Goal: Information Seeking & Learning: Understand process/instructions

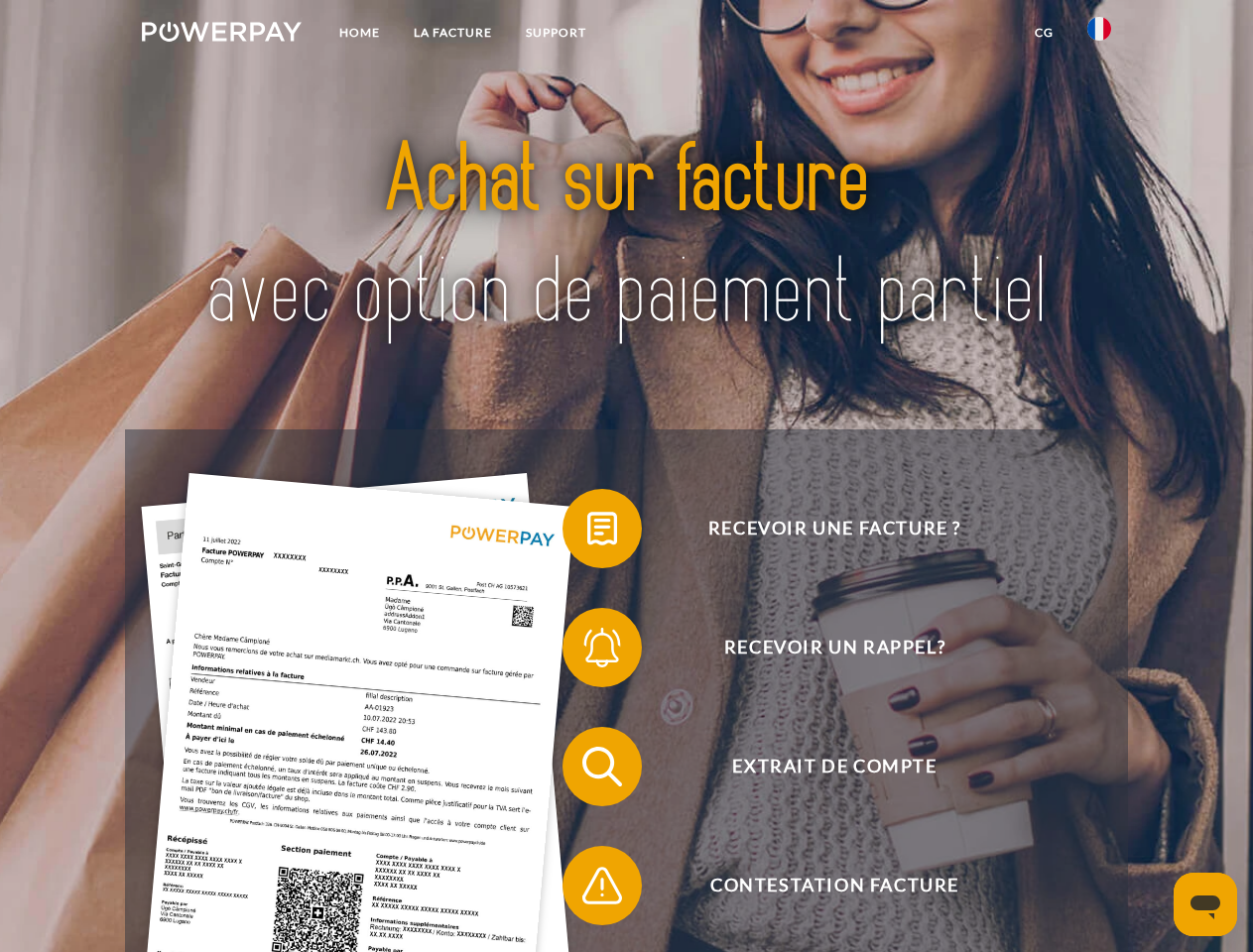
click at [221, 35] on img at bounding box center [222, 32] width 159 height 20
click at [1099, 35] on img at bounding box center [1099, 29] width 24 height 24
click at [1043, 33] on link "CG" at bounding box center [1043, 33] width 53 height 36
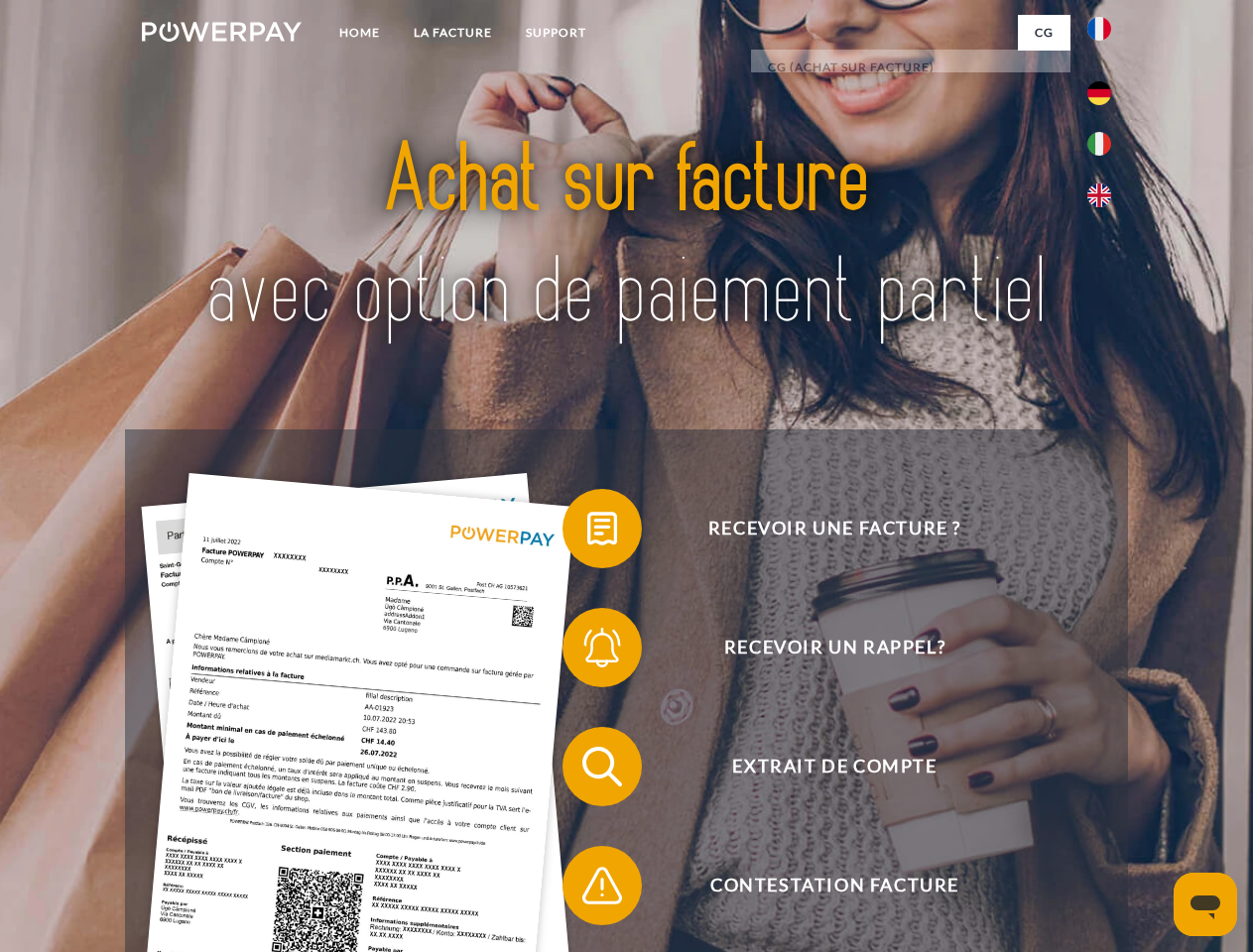
click at [587, 532] on span at bounding box center [572, 528] width 100 height 99
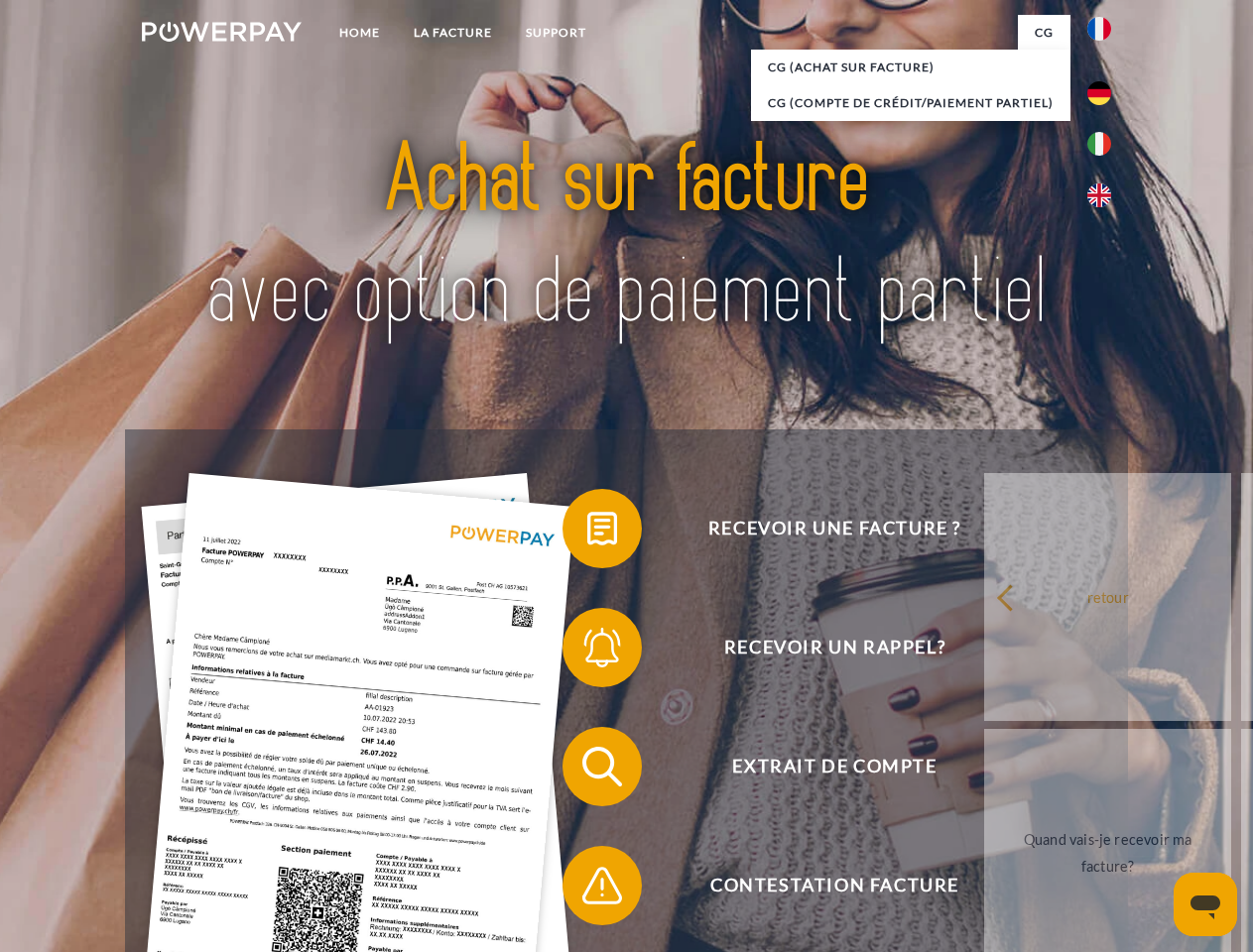
click at [587, 652] on span at bounding box center [572, 648] width 100 height 99
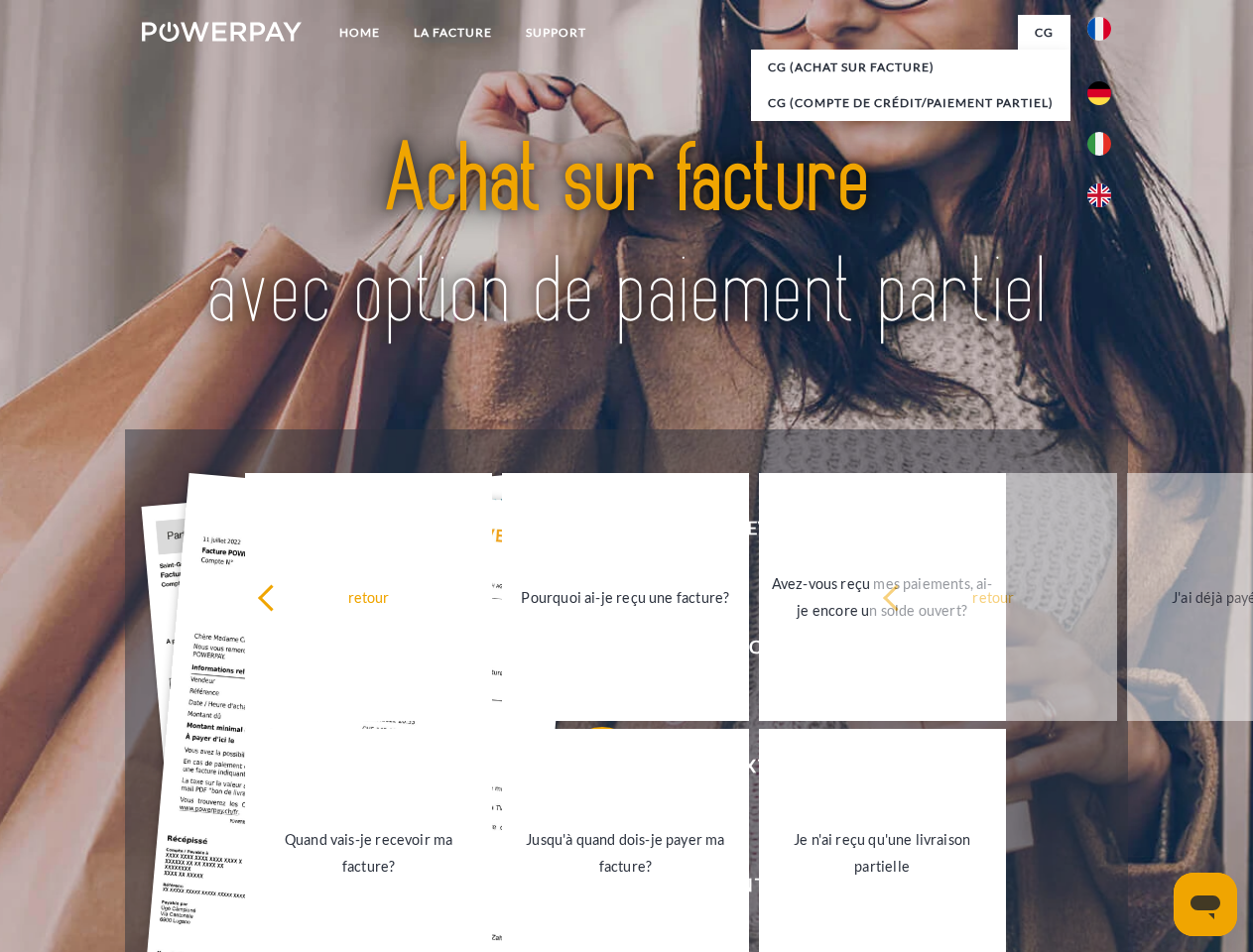
click at [587, 770] on link "Jusqu'à quand dois-je payer ma facture?" at bounding box center [625, 852] width 247 height 248
click at [587, 889] on span at bounding box center [572, 885] width 100 height 99
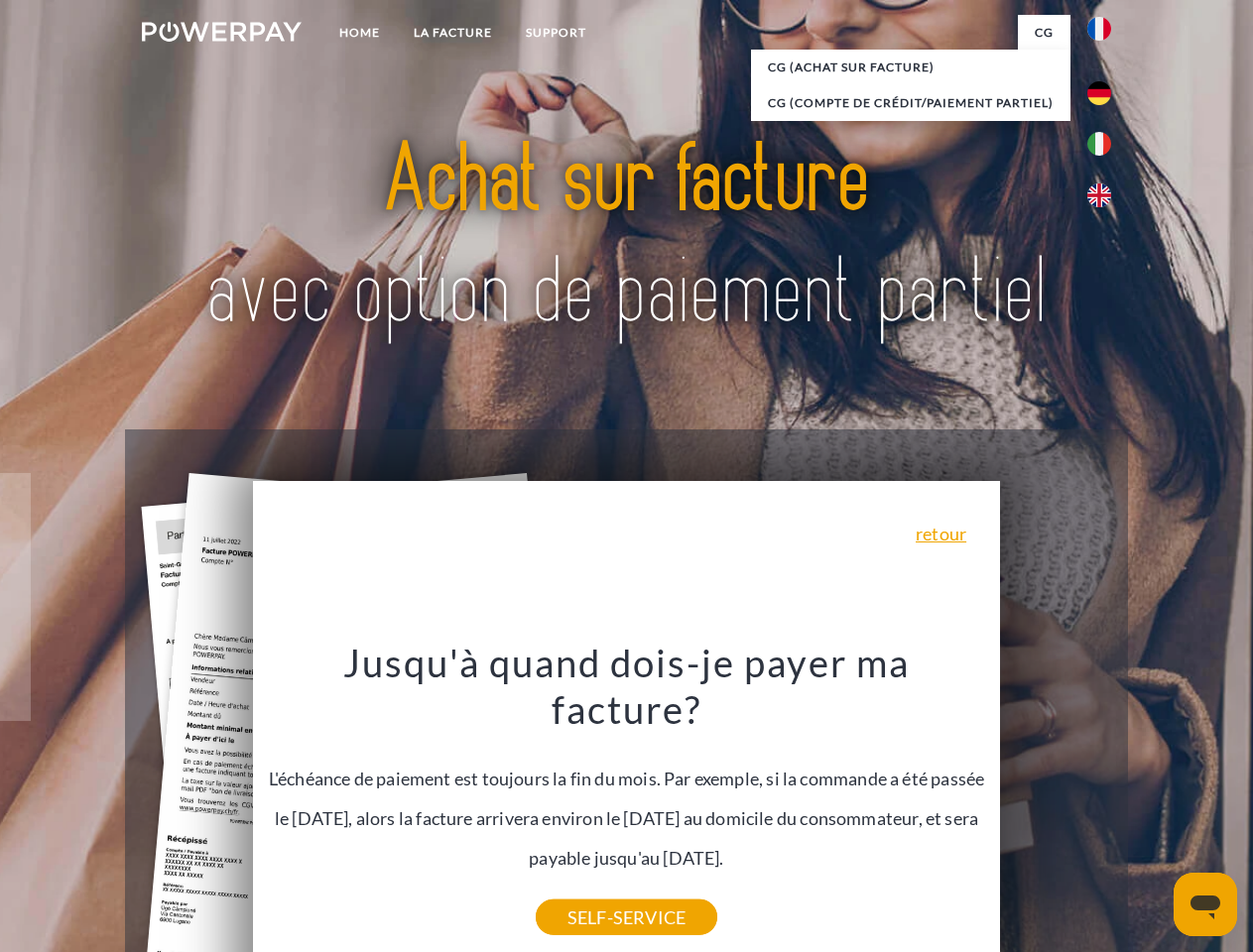
click at [1205, 904] on icon "Ouvrir la fenêtre de messagerie" at bounding box center [1205, 907] width 30 height 24
